Goal: Task Accomplishment & Management: Manage account settings

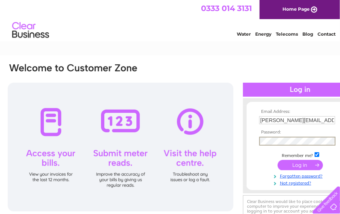
click at [291, 166] on input "submit" at bounding box center [299, 165] width 45 height 10
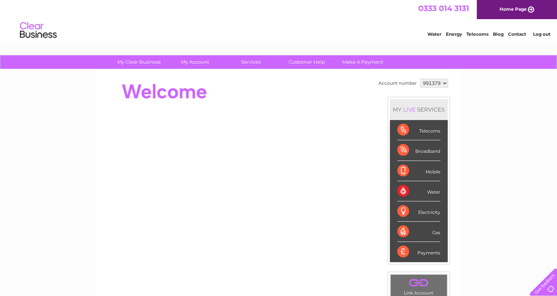
click at [427, 83] on select "991379 991387 991391 991395 991398 991400" at bounding box center [435, 83] width 28 height 9
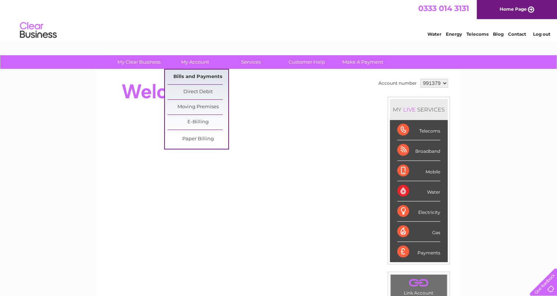
click at [197, 73] on link "Bills and Payments" at bounding box center [198, 77] width 61 height 15
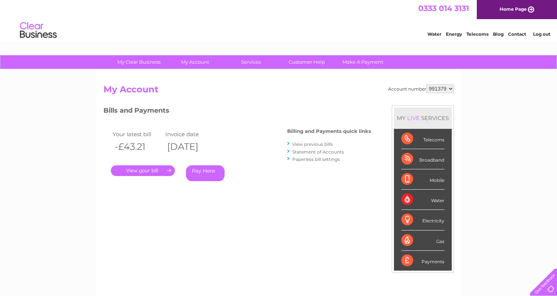
click at [159, 171] on link "." at bounding box center [143, 170] width 64 height 11
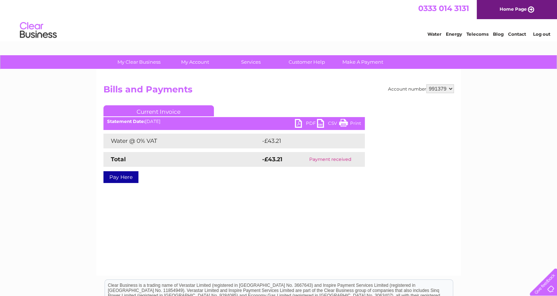
click at [299, 122] on link "PDF" at bounding box center [306, 124] width 22 height 11
drag, startPoint x: 442, startPoint y: 90, endPoint x: 443, endPoint y: 94, distance: 4.1
click at [442, 90] on select "991379 991387 991391 991395 991398 991400" at bounding box center [440, 88] width 28 height 9
select select "991387"
click at [426, 84] on select "991379 991387 991391 991395 991398 991400" at bounding box center [440, 88] width 28 height 9
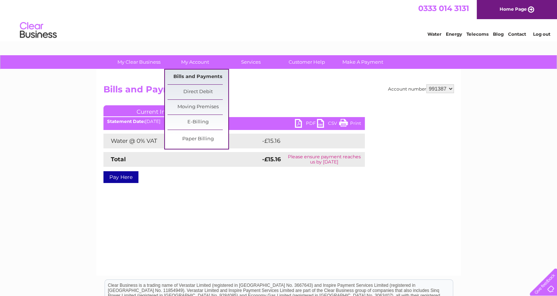
click at [197, 76] on link "Bills and Payments" at bounding box center [198, 77] width 61 height 15
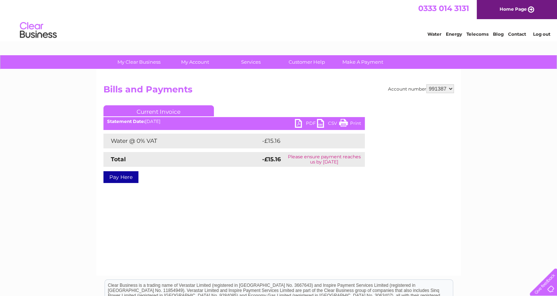
click at [303, 120] on link "PDF" at bounding box center [306, 124] width 22 height 11
click at [454, 87] on select "991379 991387 991391 991395 991398 991400" at bounding box center [440, 88] width 28 height 9
select select "991391"
click at [426, 84] on select "991379 991387 991391 991395 991398 991400" at bounding box center [440, 88] width 28 height 9
drag, startPoint x: 0, startPoint y: 0, endPoint x: 306, endPoint y: 122, distance: 329.2
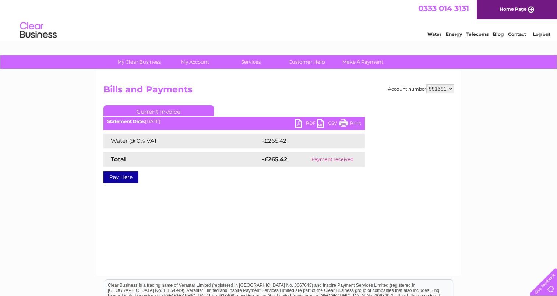
click at [306, 122] on link "PDF" at bounding box center [306, 124] width 22 height 11
click at [440, 88] on select "991379 991387 991391 991395 991398 991400" at bounding box center [440, 88] width 28 height 9
select select "991395"
click at [426, 84] on select "991379 991387 991391 991395 991398 991400" at bounding box center [440, 88] width 28 height 9
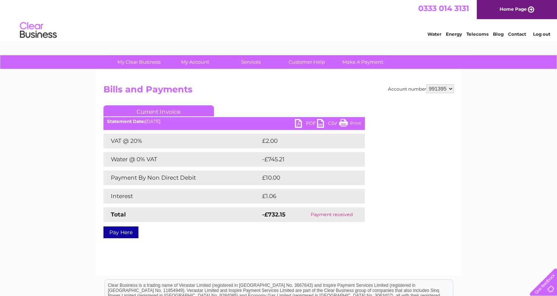
drag, startPoint x: 0, startPoint y: 0, endPoint x: 439, endPoint y: 93, distance: 448.8
click at [439, 89] on select "991379 991387 991391 991395 991398 991400" at bounding box center [440, 88] width 28 height 9
select select "991398"
click at [426, 84] on select "991379 991387 991391 991395 991398 991400" at bounding box center [440, 88] width 28 height 9
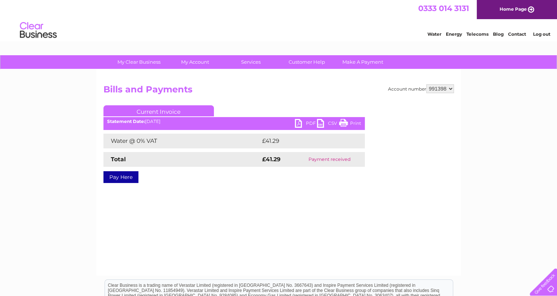
drag, startPoint x: 0, startPoint y: 0, endPoint x: 443, endPoint y: 93, distance: 452.4
click at [446, 87] on select "991379 991387 991391 991395 991398 991400" at bounding box center [440, 88] width 28 height 9
select select "991400"
click at [426, 84] on select "991379 991387 991391 991395 991398 991400" at bounding box center [440, 88] width 28 height 9
click at [299, 124] on link "PDF" at bounding box center [306, 124] width 22 height 11
